Goal: Information Seeking & Learning: Learn about a topic

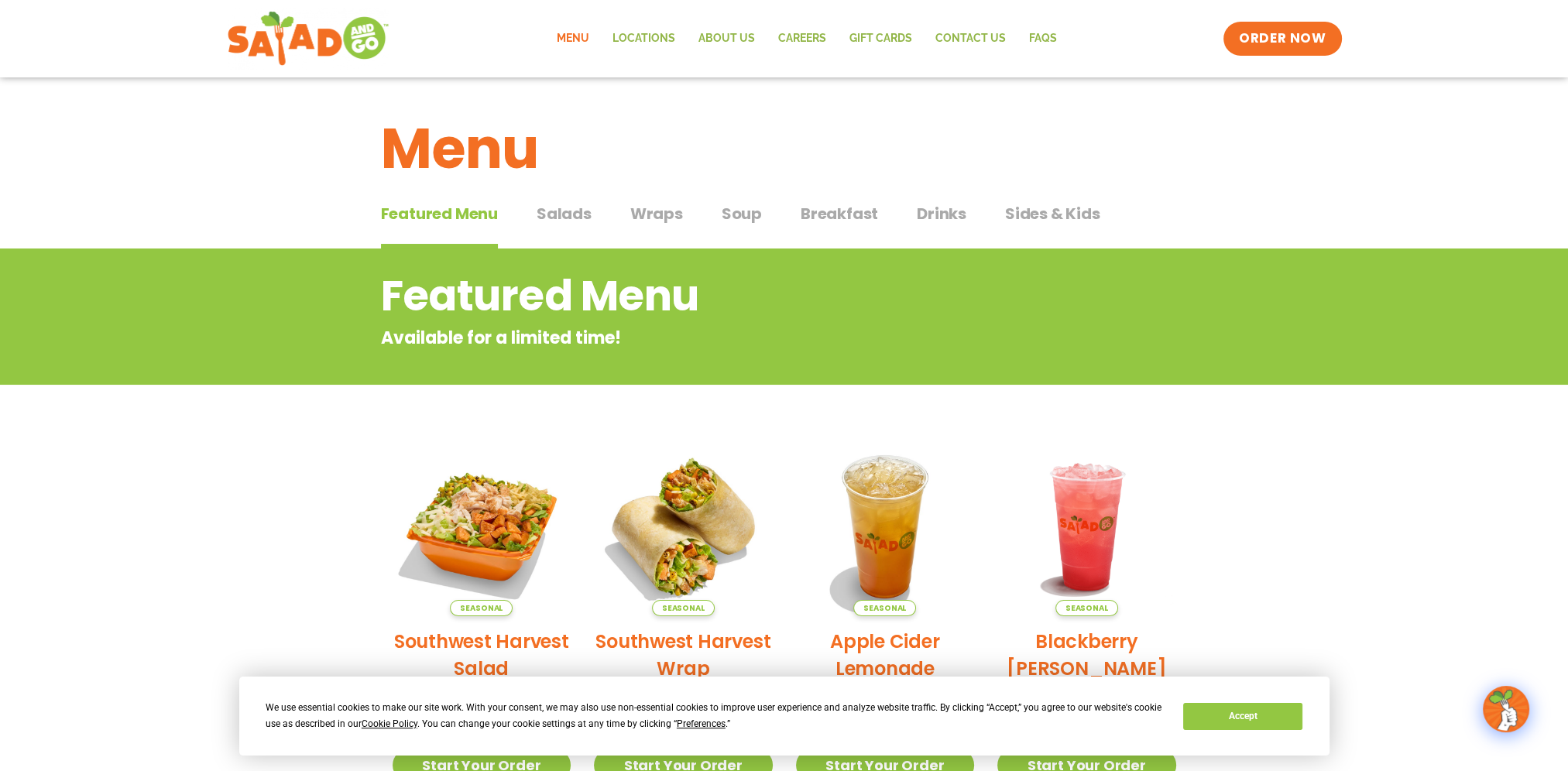
click at [560, 212] on span "Salads" at bounding box center [564, 213] width 55 height 23
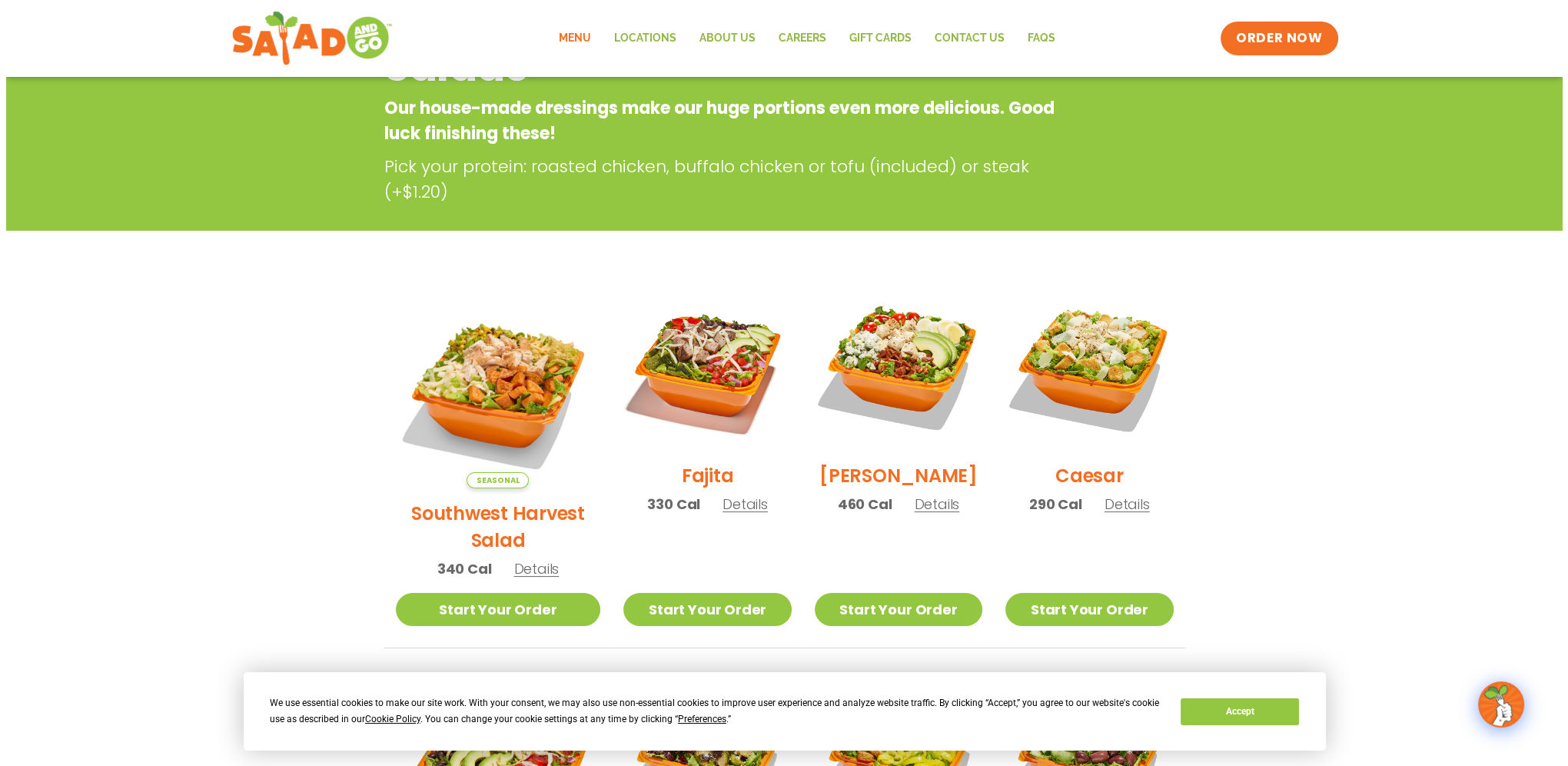
scroll to position [230, 0]
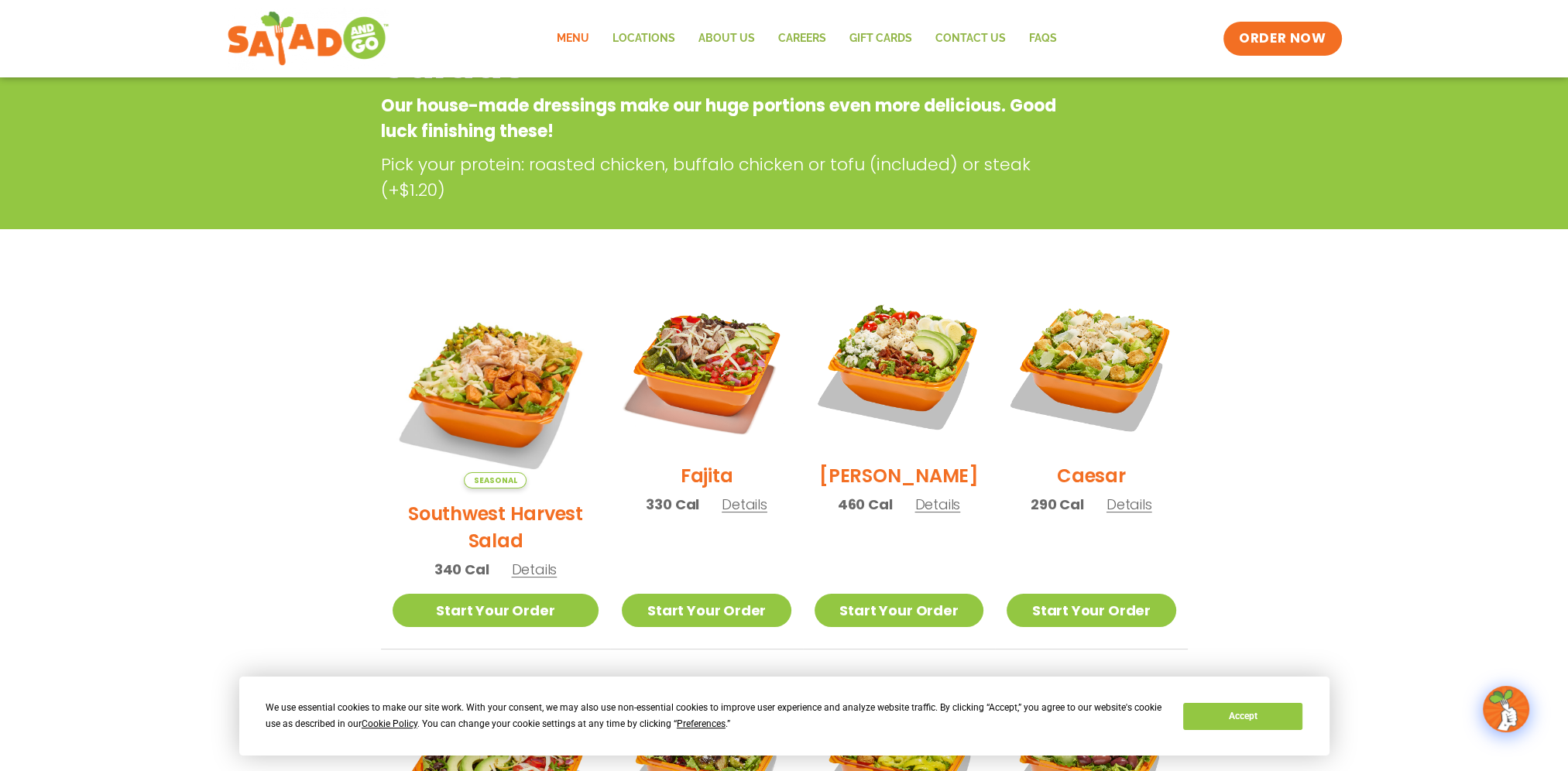
click at [526, 559] on span "Details" at bounding box center [533, 569] width 45 height 19
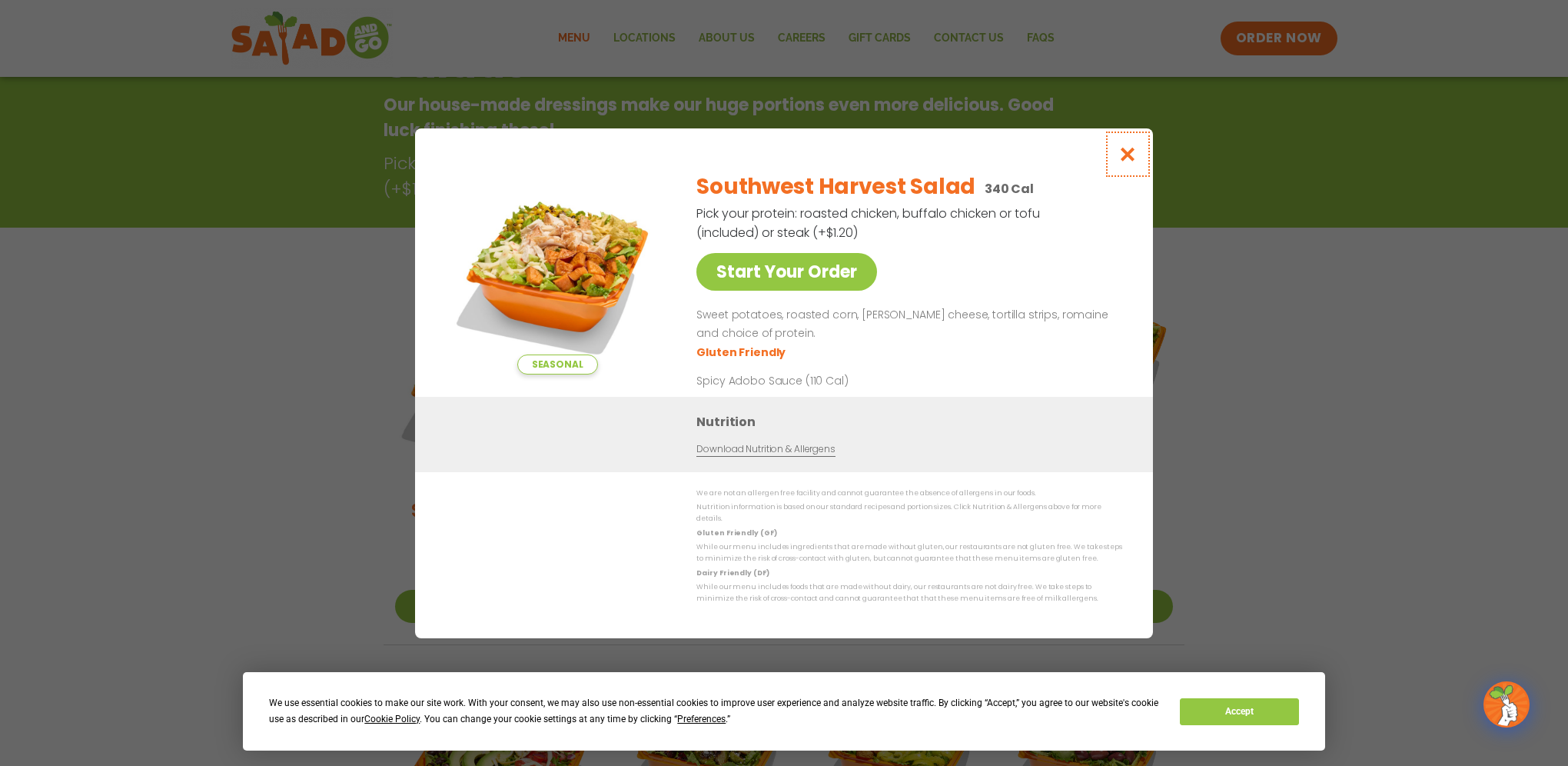
click at [1127, 158] on icon "Close modal" at bounding box center [1128, 154] width 19 height 17
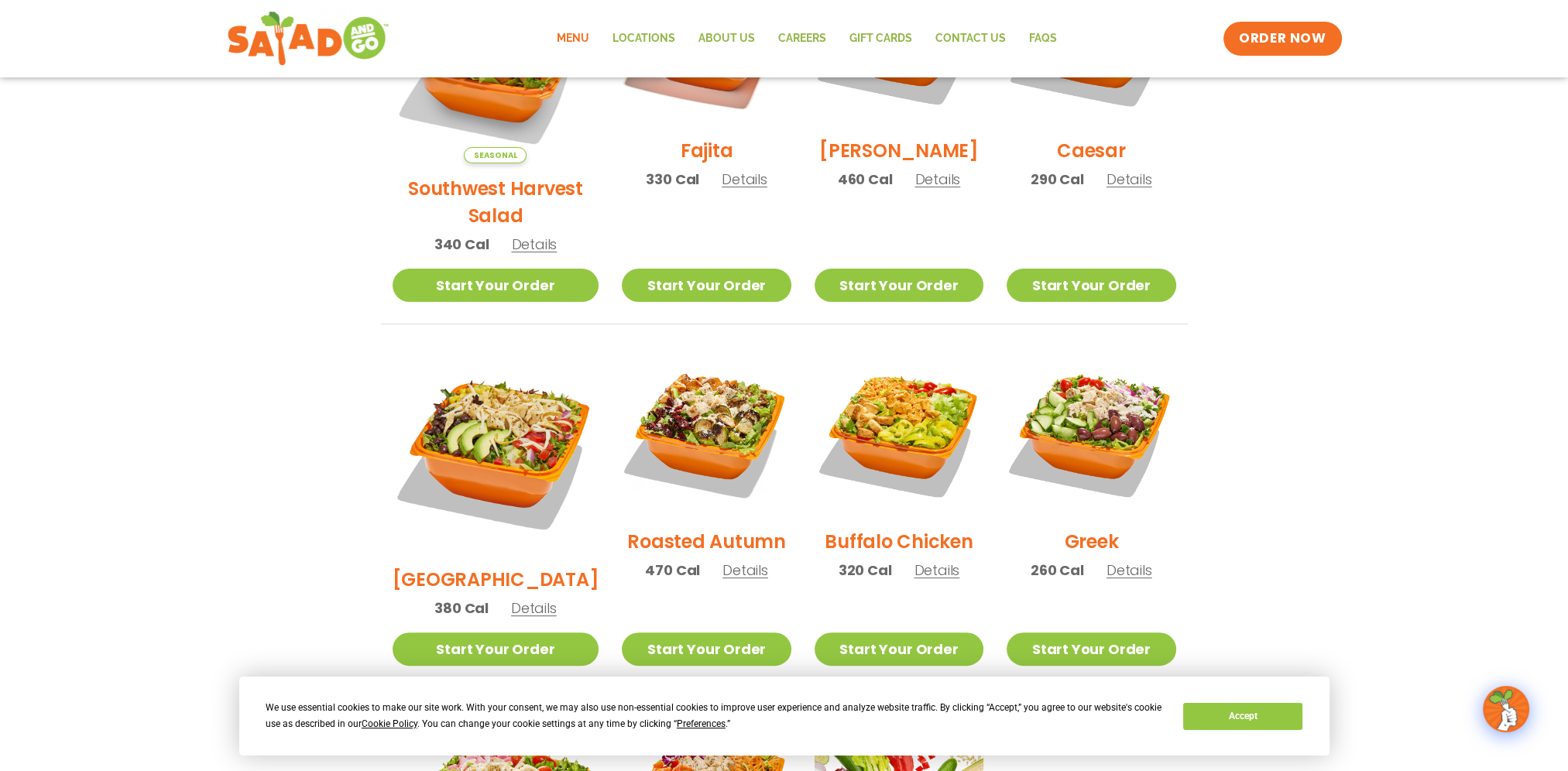
scroll to position [403, 0]
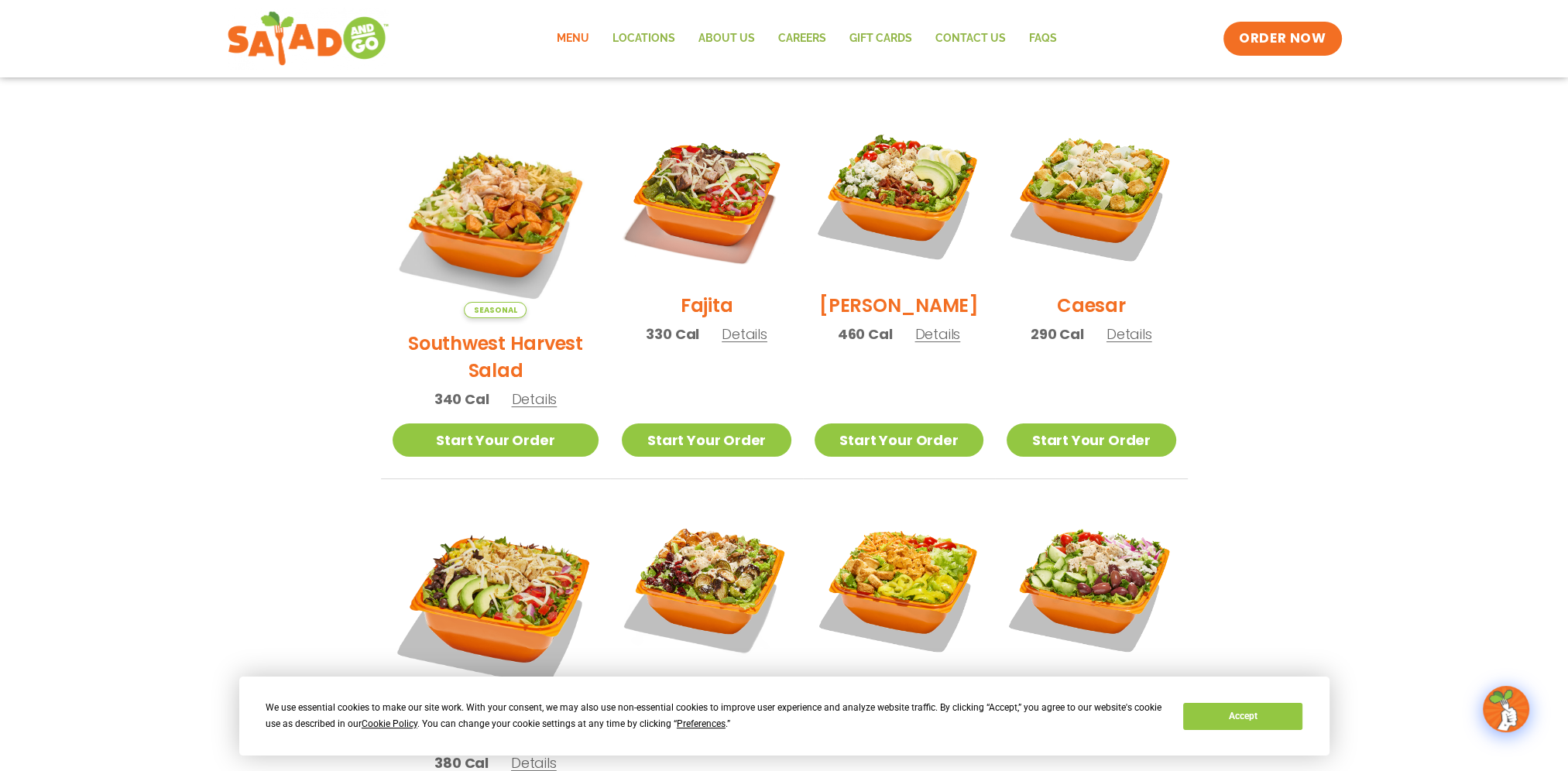
click at [514, 390] on span "Details" at bounding box center [533, 399] width 45 height 19
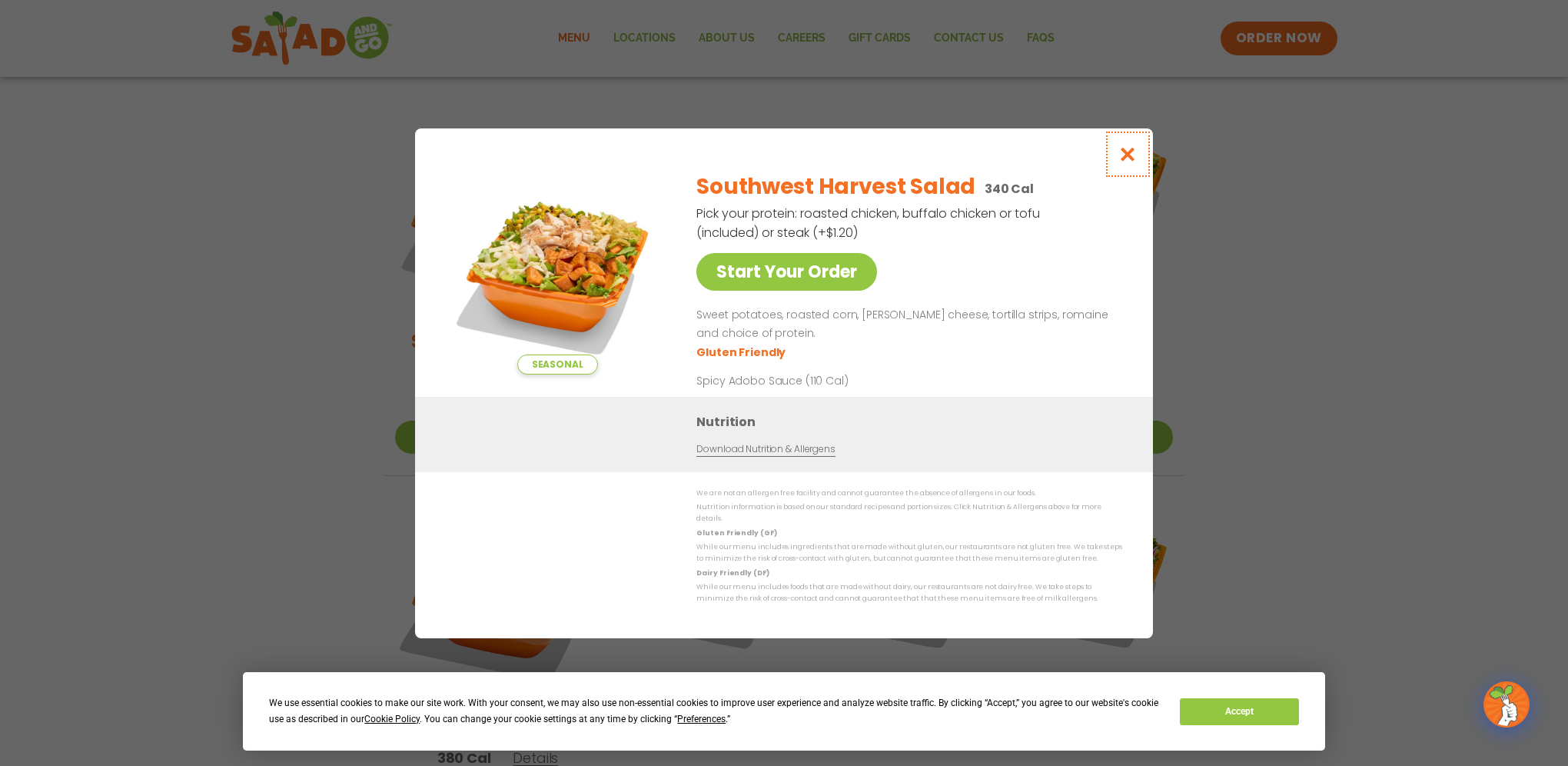
click at [1127, 162] on icon "Close modal" at bounding box center [1128, 154] width 19 height 17
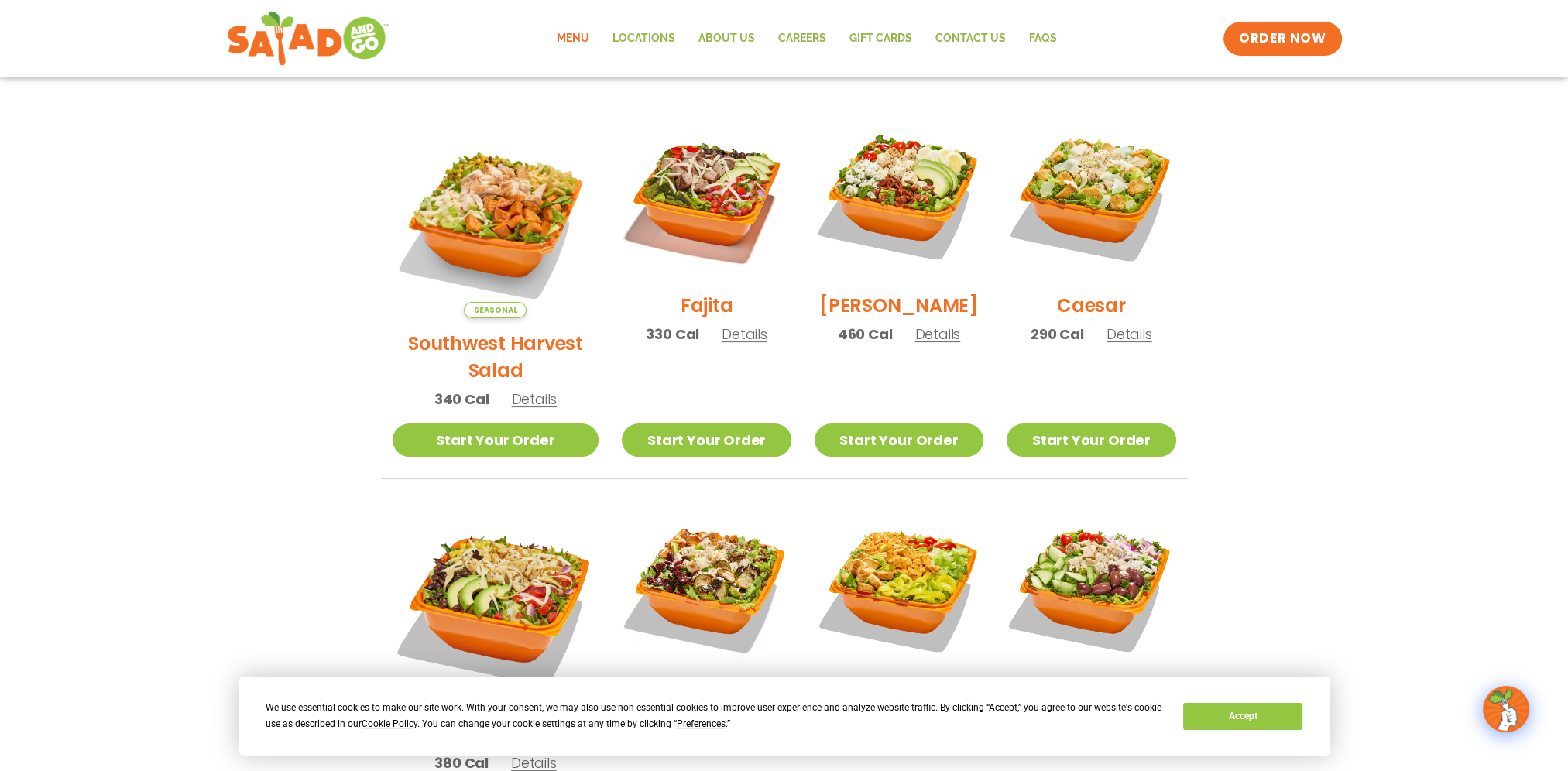
click at [515, 390] on span "Details" at bounding box center [533, 399] width 45 height 19
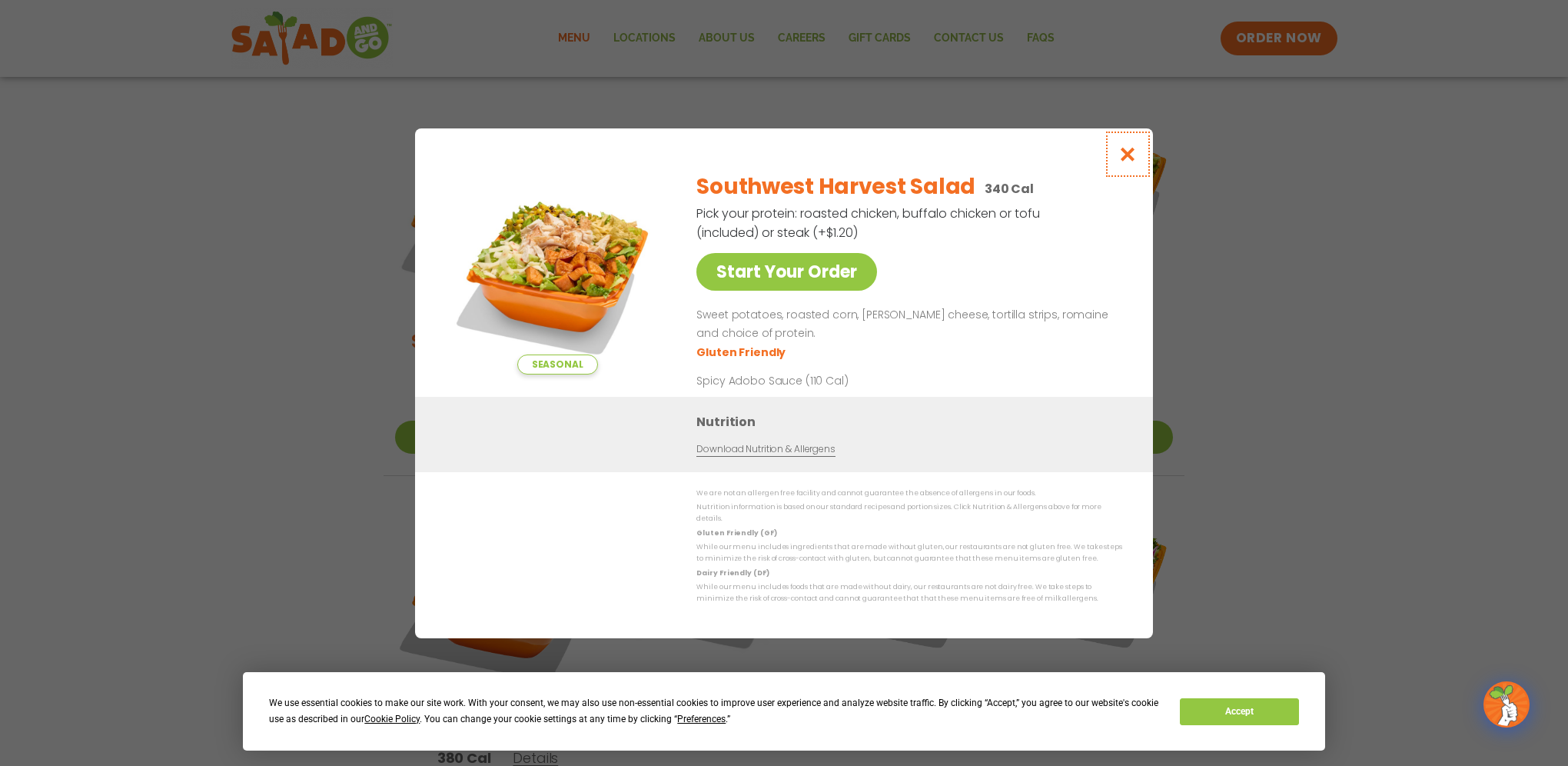
click at [1126, 154] on icon "Close modal" at bounding box center [1128, 154] width 19 height 17
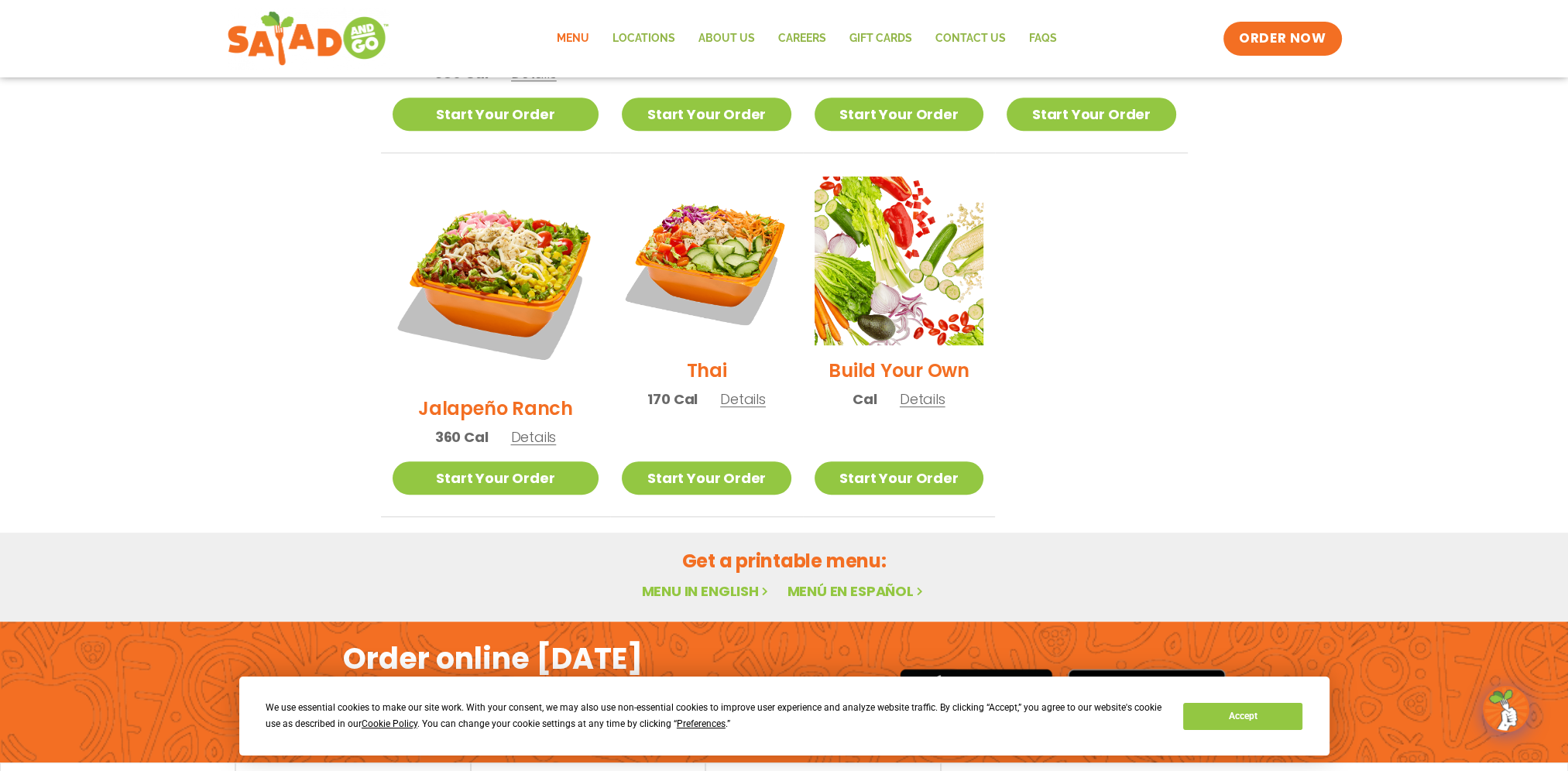
scroll to position [1093, 0]
